Goal: Task Accomplishment & Management: Use online tool/utility

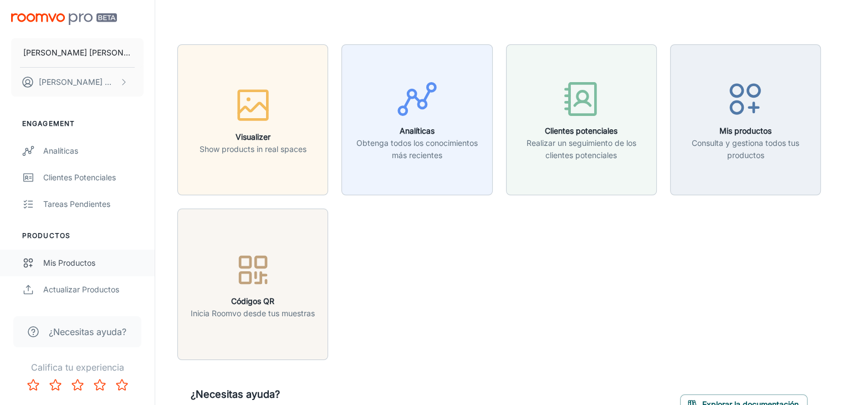
click at [55, 269] on link "Mis productos" at bounding box center [77, 262] width 155 height 27
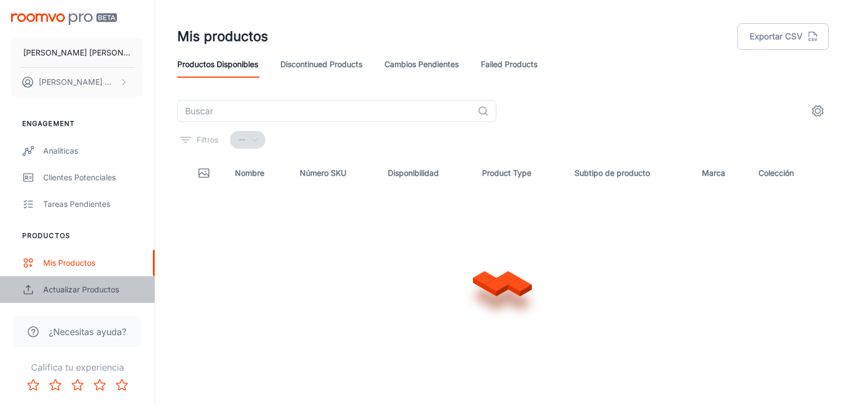
click at [81, 285] on div "Actualizar productos" at bounding box center [93, 289] width 100 height 12
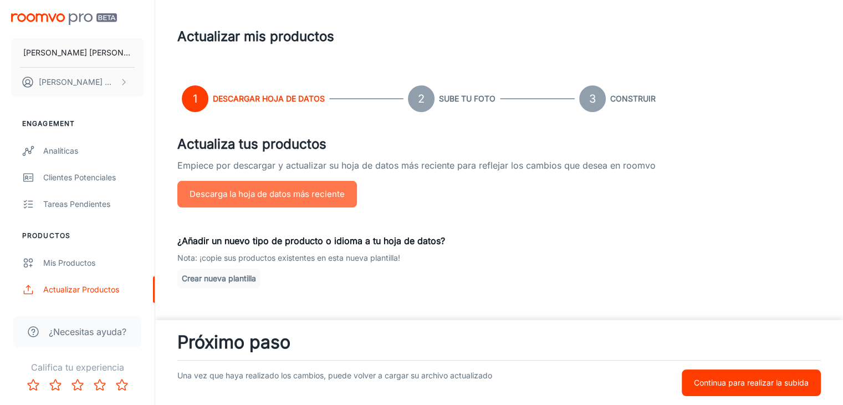
click at [236, 195] on button "Descarga la hoja de datos más reciente" at bounding box center [267, 194] width 180 height 27
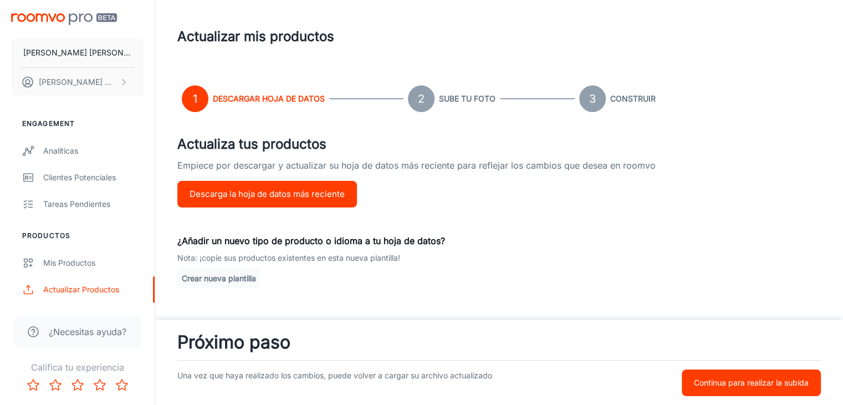
click at [773, 363] on div "Una vez que haya realizado los cambios, puede volver a cargar su archivo actual…" at bounding box center [499, 377] width 644 height 35
click at [765, 375] on button "Continua para realizar la subida" at bounding box center [751, 382] width 139 height 27
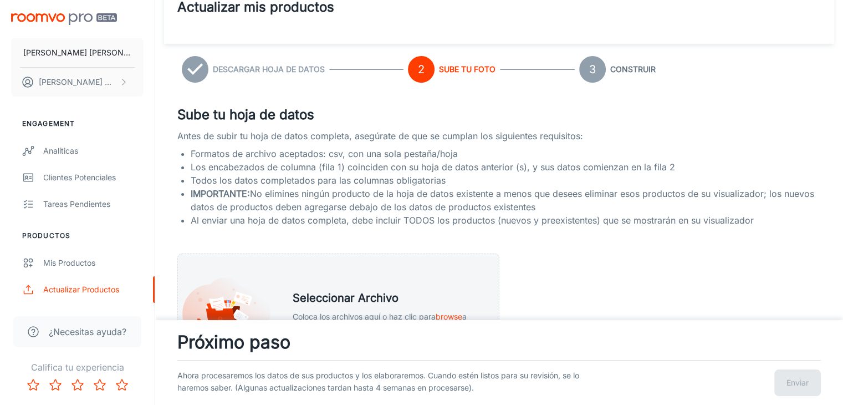
scroll to position [166, 0]
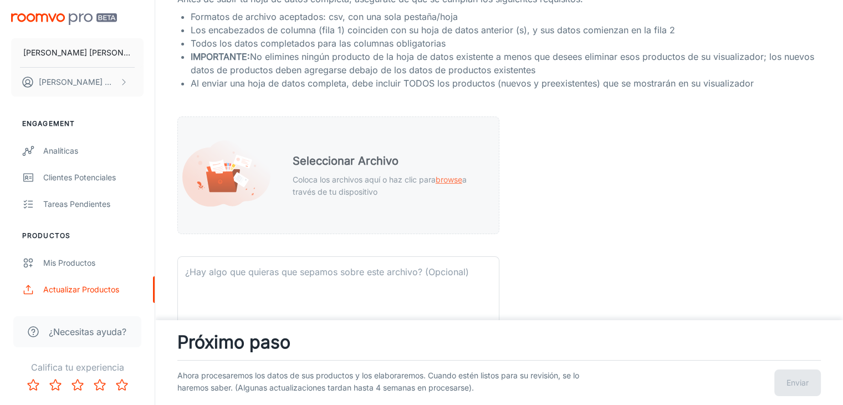
click at [379, 150] on div "Seleccionar Archivo Coloca los archivos aquí o haz clic para browse a través de…" at bounding box center [386, 175] width 215 height 72
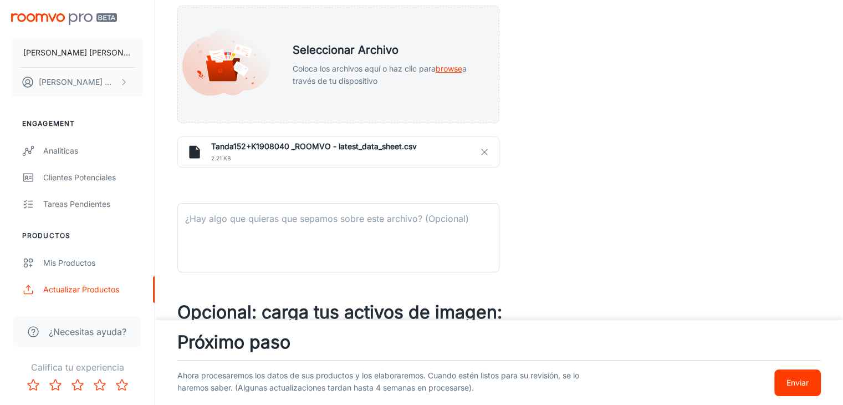
scroll to position [333, 0]
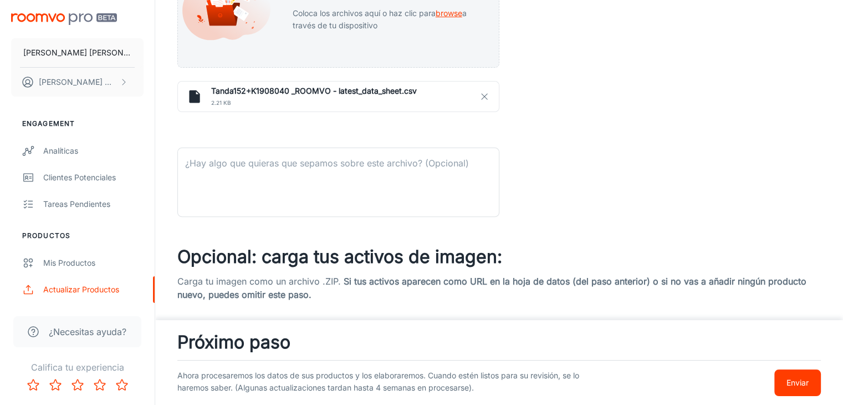
click at [789, 378] on p "Enviar" at bounding box center [798, 382] width 22 height 12
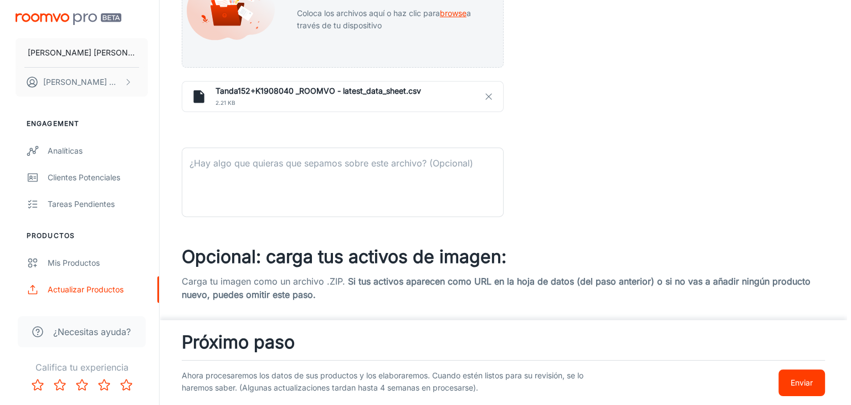
scroll to position [0, 0]
